Goal: Information Seeking & Learning: Learn about a topic

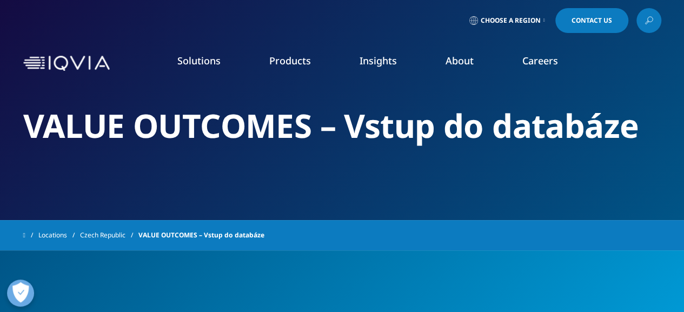
click at [466, 62] on link "About" at bounding box center [460, 60] width 28 height 13
click at [116, 231] on link "Czech Republic" at bounding box center [109, 235] width 58 height 19
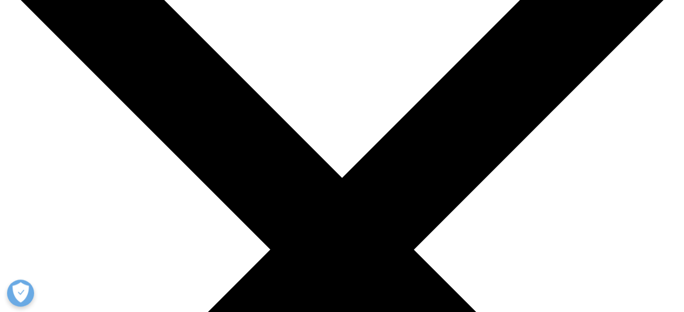
scroll to position [108, 0]
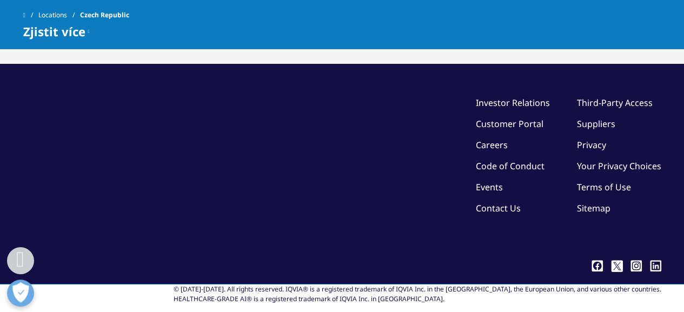
scroll to position [1119, 0]
